Goal: Task Accomplishment & Management: Use online tool/utility

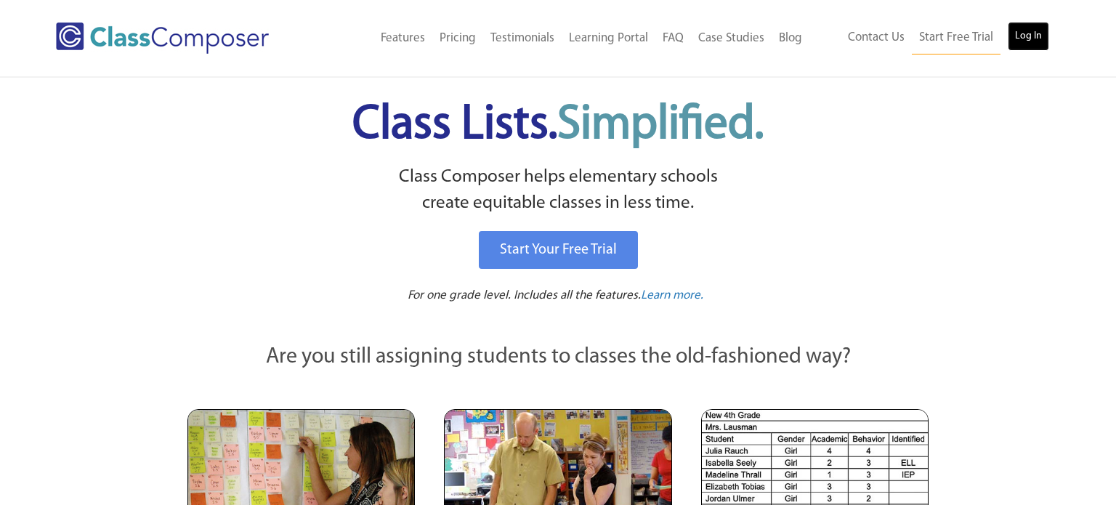
click at [1029, 32] on link "Log In" at bounding box center [1027, 36] width 41 height 29
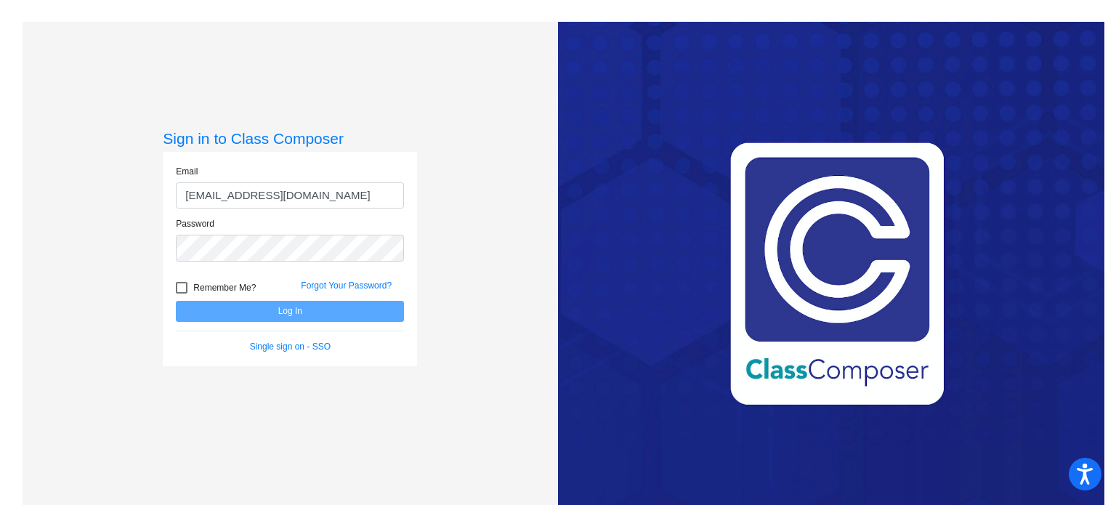
type input "[EMAIL_ADDRESS][DOMAIN_NAME]"
click at [181, 288] on div at bounding box center [182, 288] width 12 height 12
click at [181, 293] on input "Remember Me?" at bounding box center [181, 293] width 1 height 1
checkbox input "true"
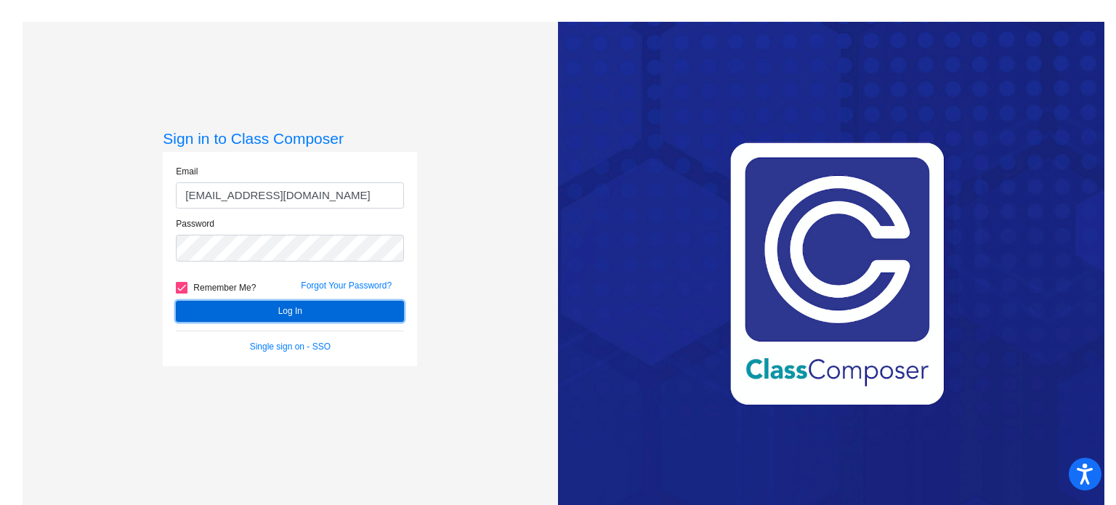
click at [238, 311] on button "Log In" at bounding box center [290, 311] width 228 height 21
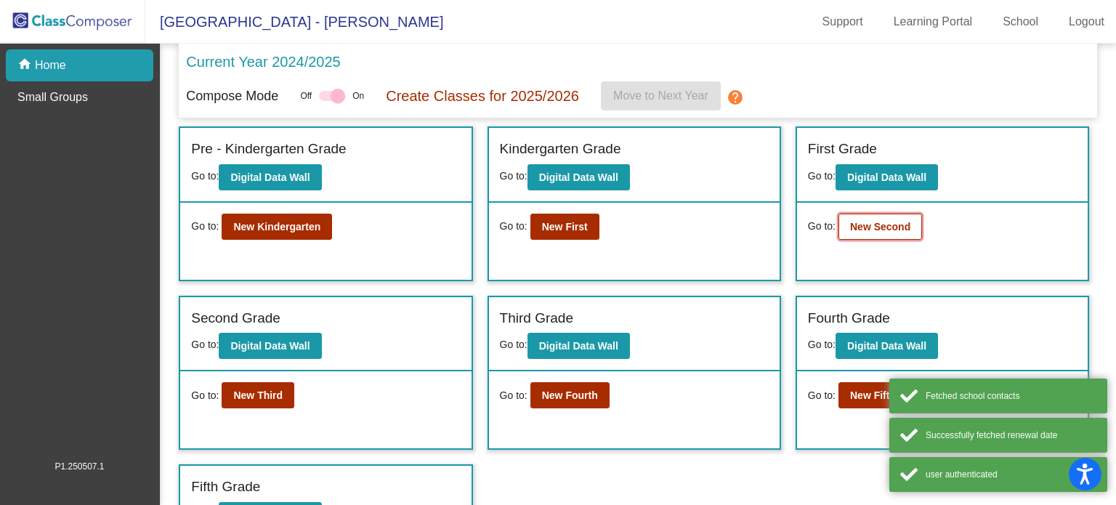
click at [870, 230] on b "New Second" at bounding box center [880, 227] width 60 height 12
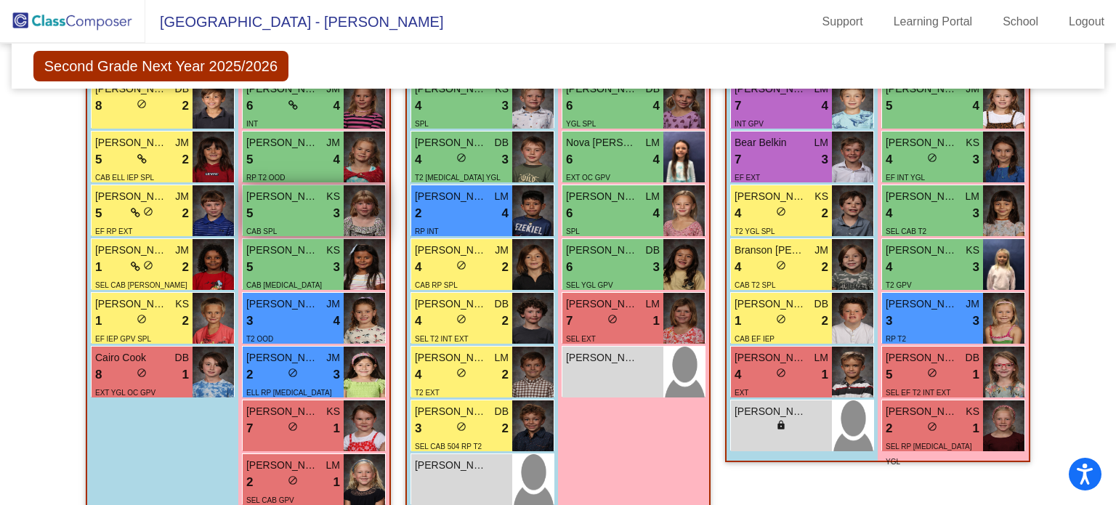
scroll to position [478, 0]
